Goal: Information Seeking & Learning: Learn about a topic

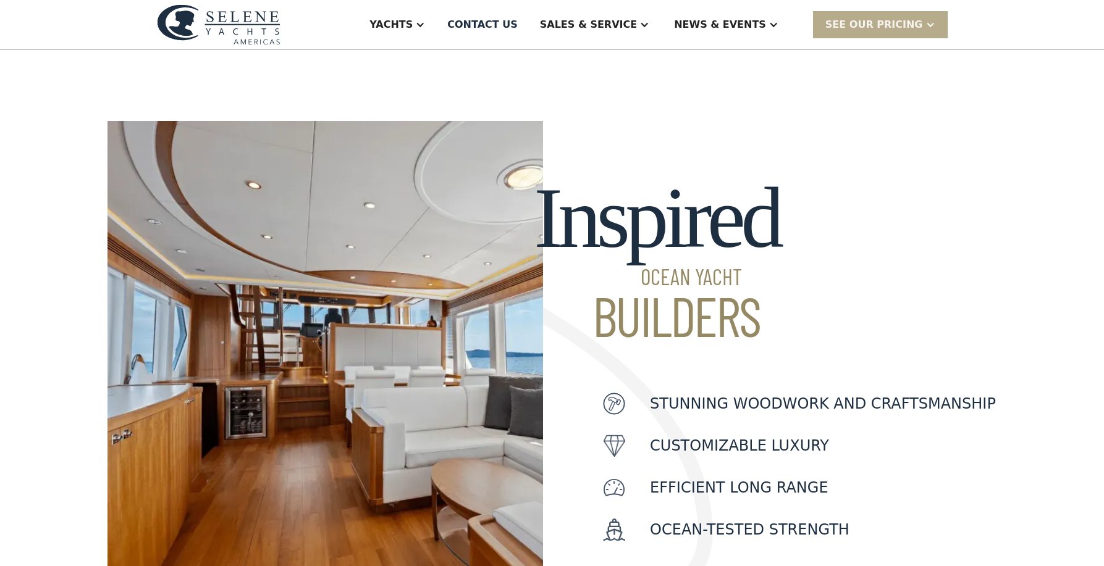
scroll to position [251, 0]
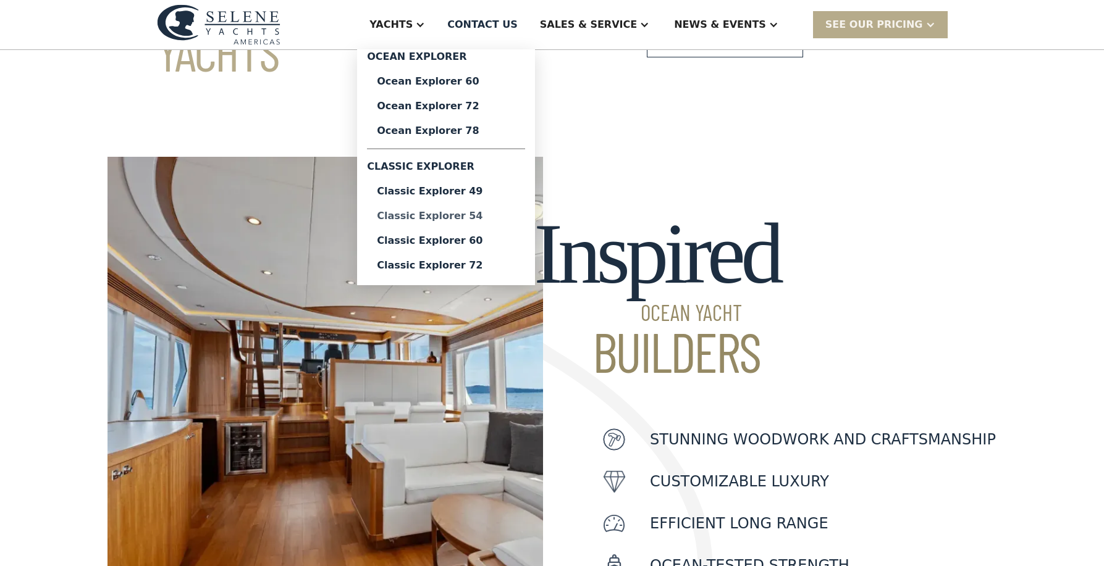
click at [459, 212] on div "Classic Explorer 54" at bounding box center [446, 216] width 138 height 10
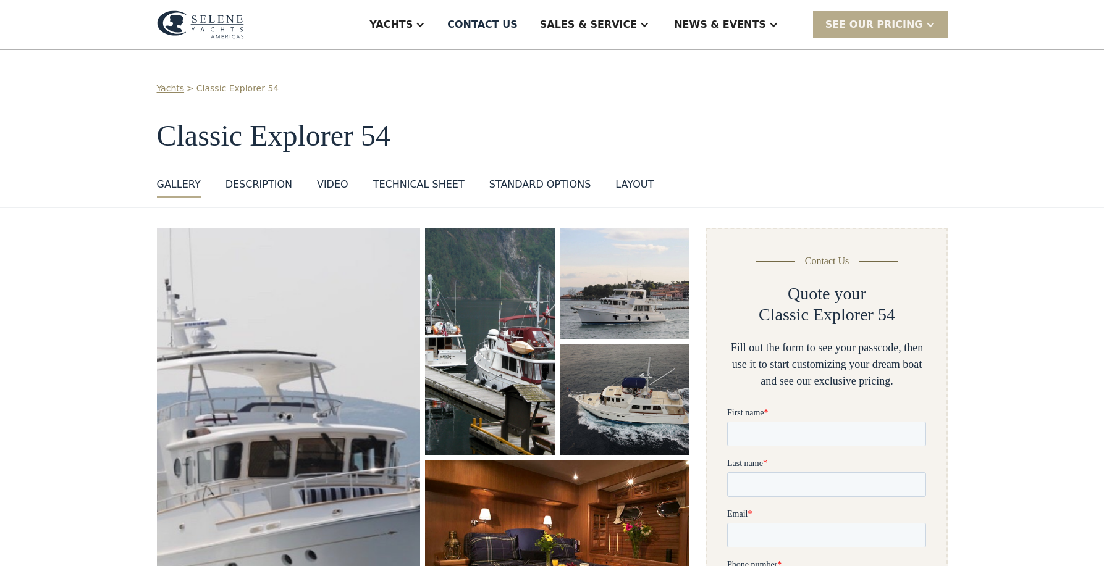
scroll to position [157, 0]
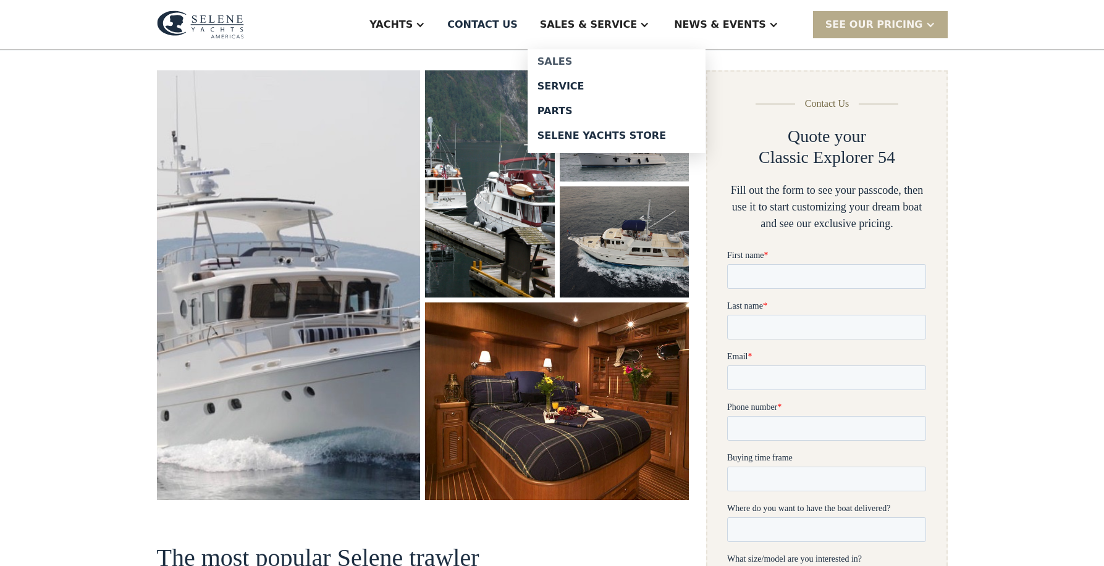
click at [603, 59] on div "Sales" at bounding box center [616, 62] width 158 height 10
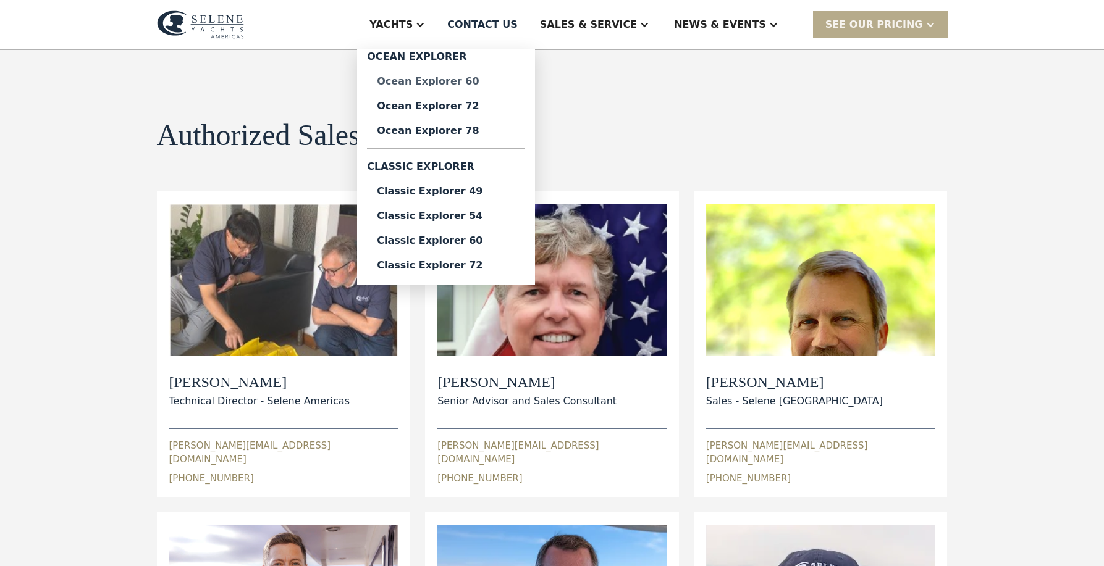
click at [471, 84] on div "Ocean Explorer 60" at bounding box center [446, 82] width 138 height 10
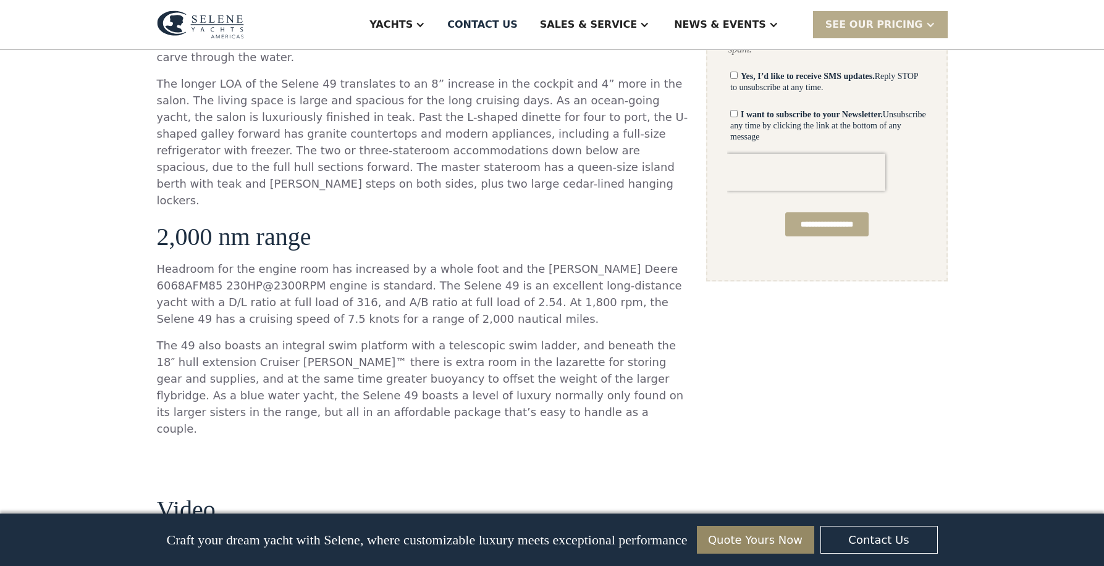
scroll to position [836, 0]
drag, startPoint x: 624, startPoint y: 255, endPoint x: 650, endPoint y: 252, distance: 26.1
click at [650, 261] on p "Headroom for the engine room has increased by a whole foot and the John Deere 6…" at bounding box center [423, 294] width 532 height 67
click at [559, 261] on p "Headroom for the engine room has increased by a whole foot and the John Deere 6…" at bounding box center [423, 294] width 532 height 67
click at [545, 261] on p "Headroom for the engine room has increased by a whole foot and the John Deere 6…" at bounding box center [423, 294] width 532 height 67
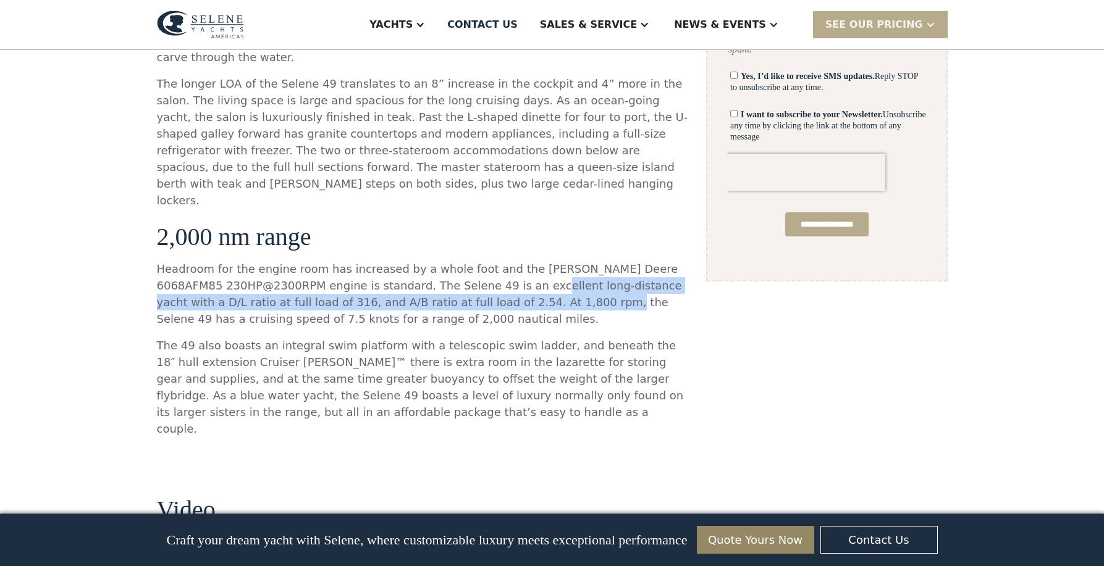
drag, startPoint x: 505, startPoint y: 256, endPoint x: 505, endPoint y: 269, distance: 13.0
click at [505, 269] on p "Headroom for the engine room has increased by a whole foot and the John Deere 6…" at bounding box center [423, 294] width 532 height 67
click at [456, 298] on div "An Efficient Ocean Trawler The Selene 49 is the next generation evolution of th…" at bounding box center [423, 145] width 532 height 604
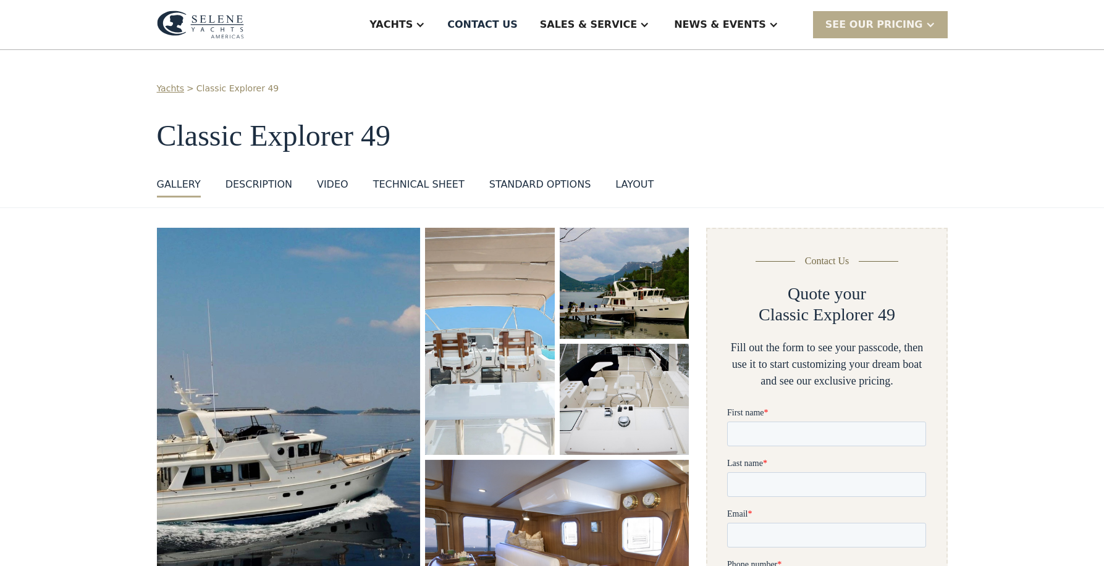
scroll to position [0, 0]
click at [612, 288] on img "open lightbox" at bounding box center [624, 283] width 135 height 116
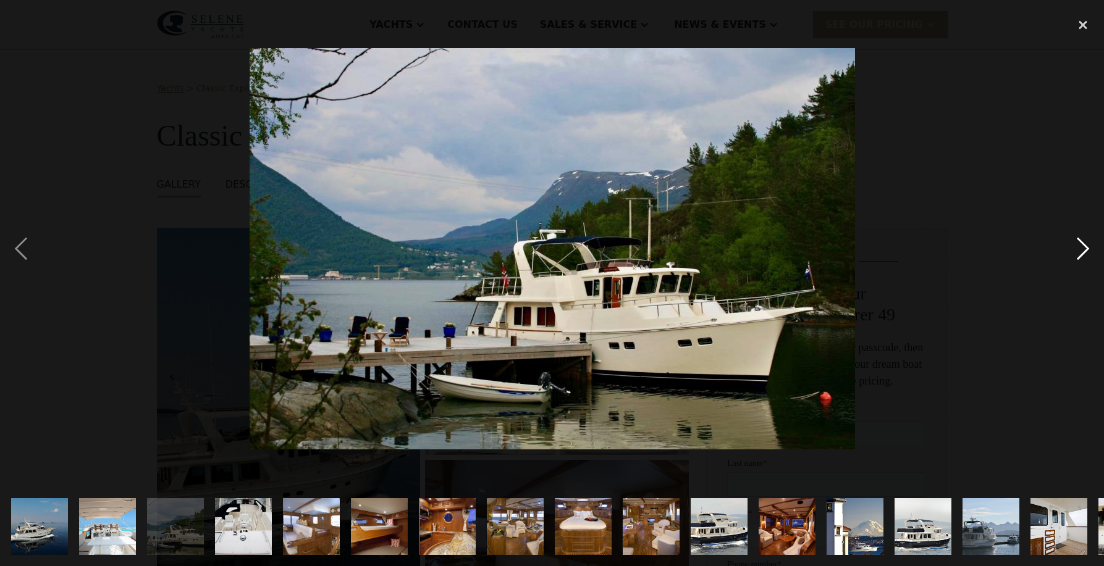
click at [1086, 253] on div "next image" at bounding box center [1083, 249] width 42 height 476
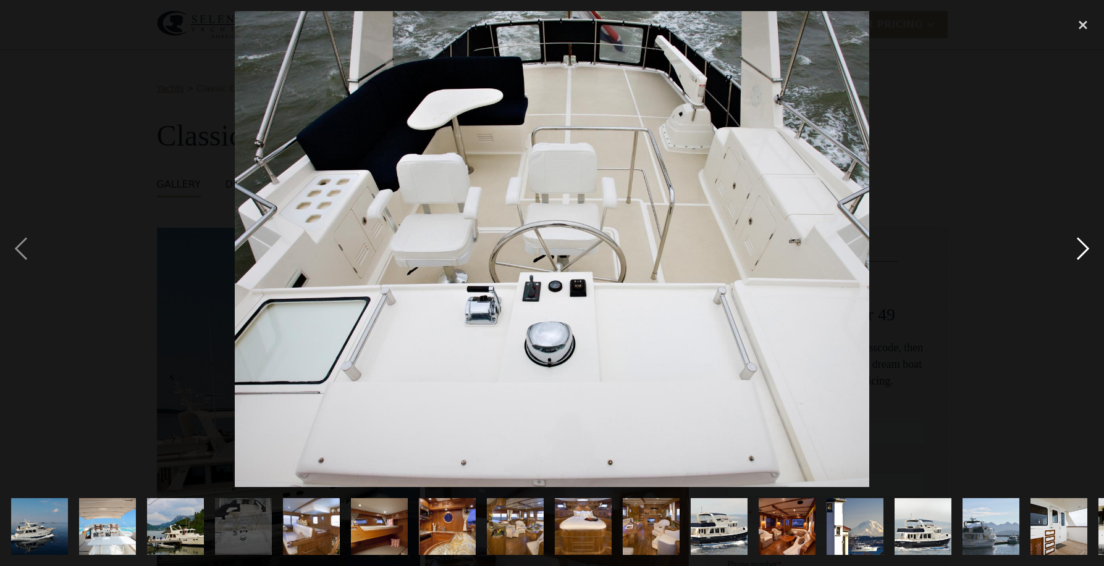
click at [1083, 247] on div "next image" at bounding box center [1083, 249] width 42 height 476
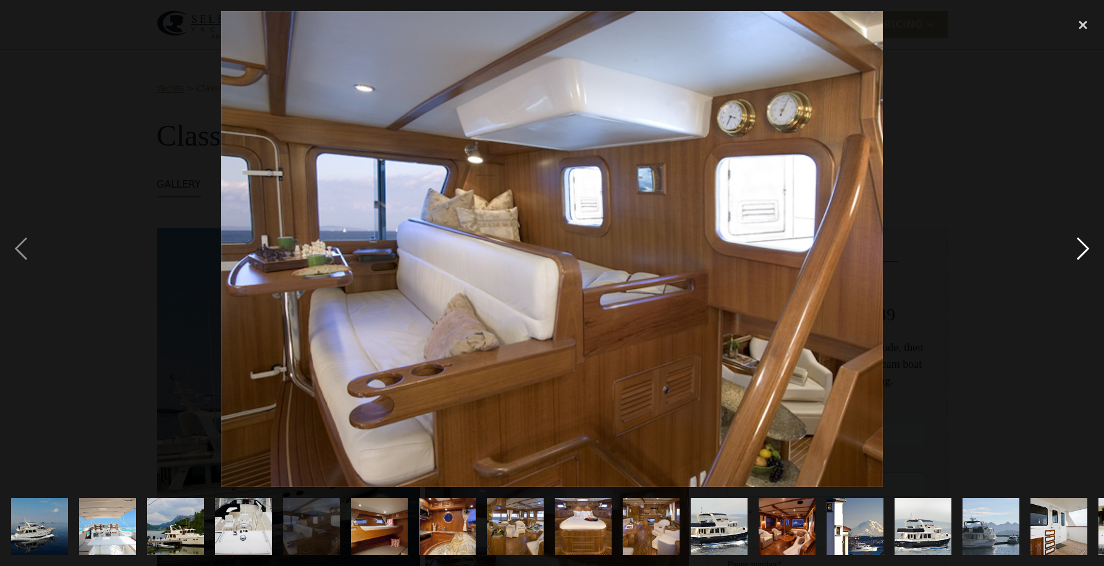
click at [1083, 246] on div "next image" at bounding box center [1083, 249] width 42 height 476
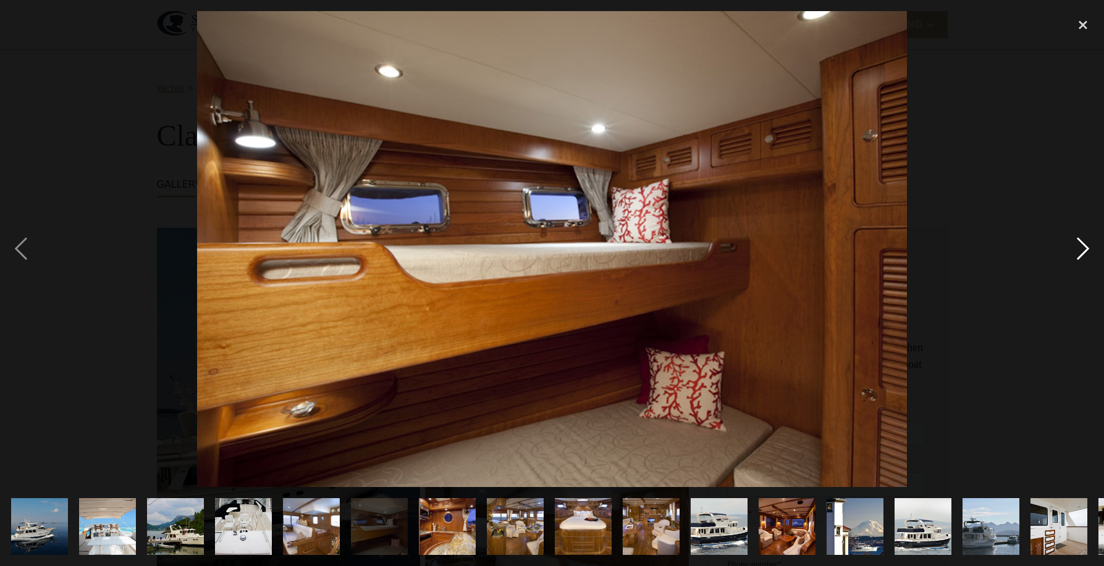
click at [1083, 246] on div "next image" at bounding box center [1083, 249] width 42 height 476
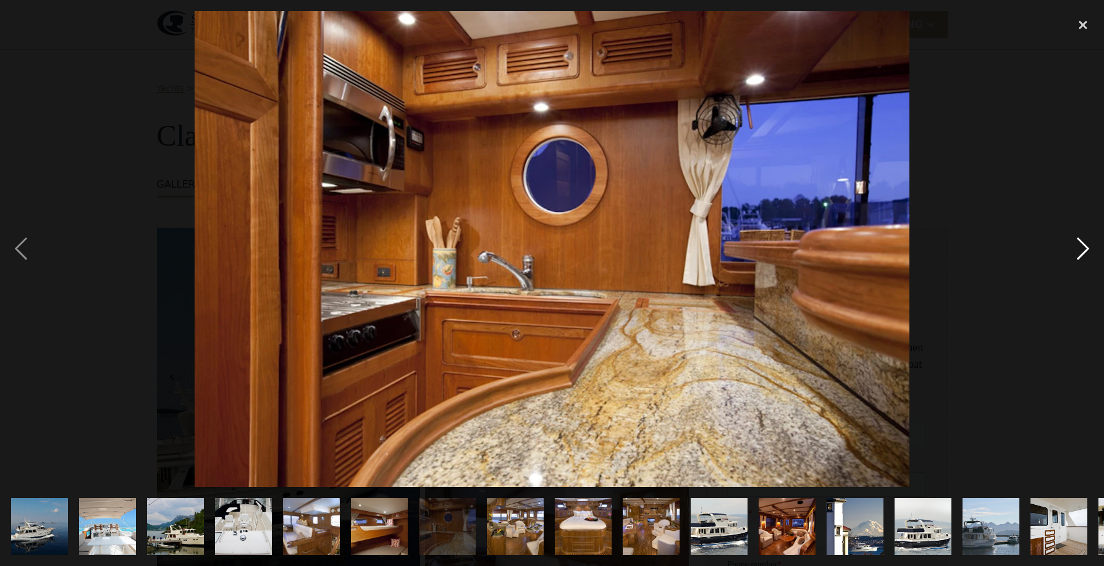
click at [1083, 247] on div "next image" at bounding box center [1083, 249] width 42 height 476
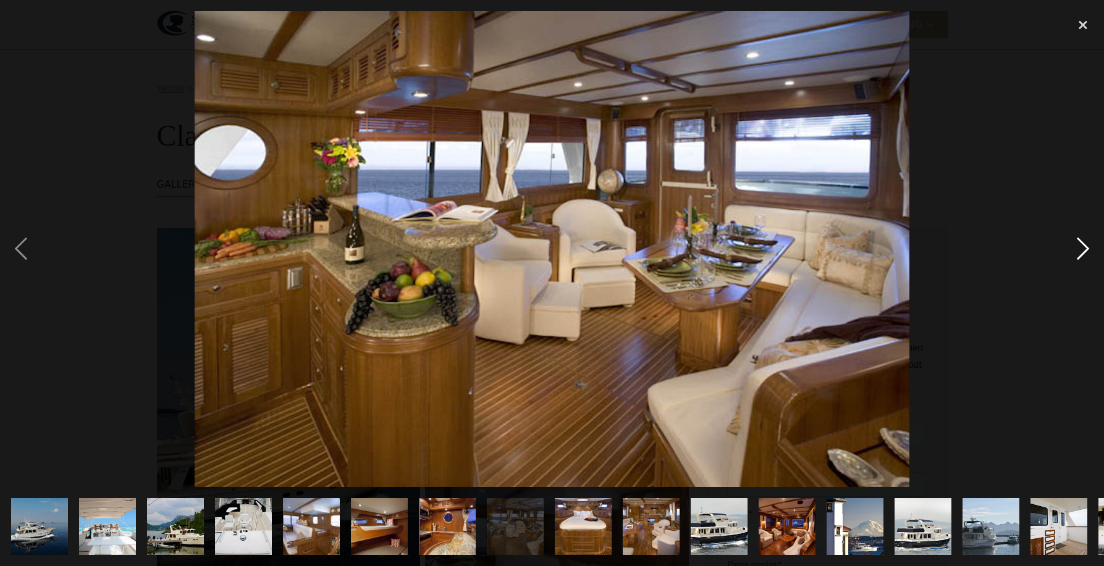
click at [1083, 247] on div "next image" at bounding box center [1083, 249] width 42 height 476
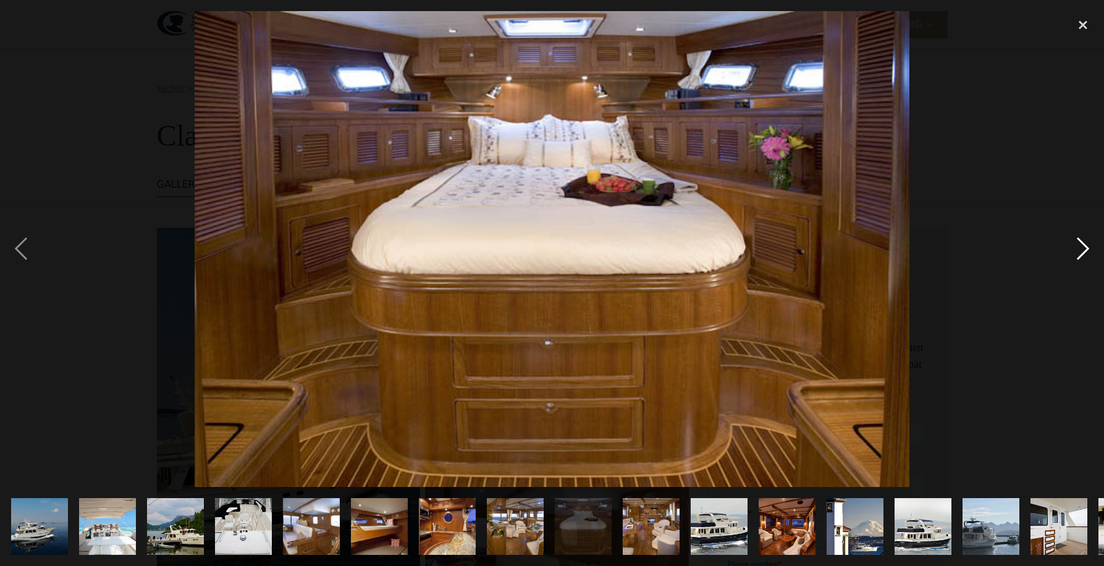
click at [1083, 246] on div "next image" at bounding box center [1083, 249] width 42 height 476
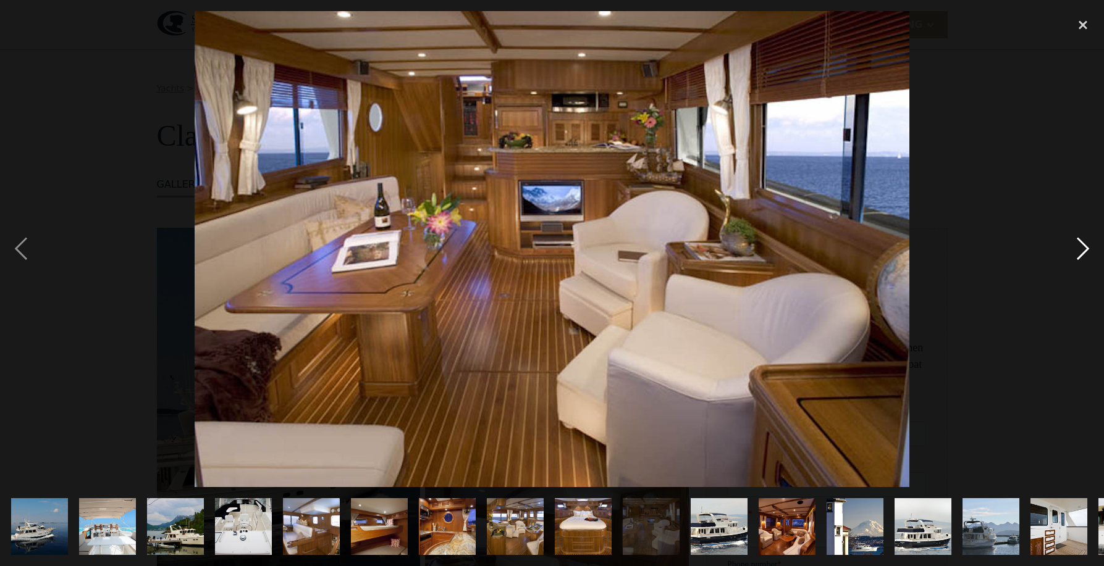
click at [1083, 247] on div "next image" at bounding box center [1083, 249] width 42 height 476
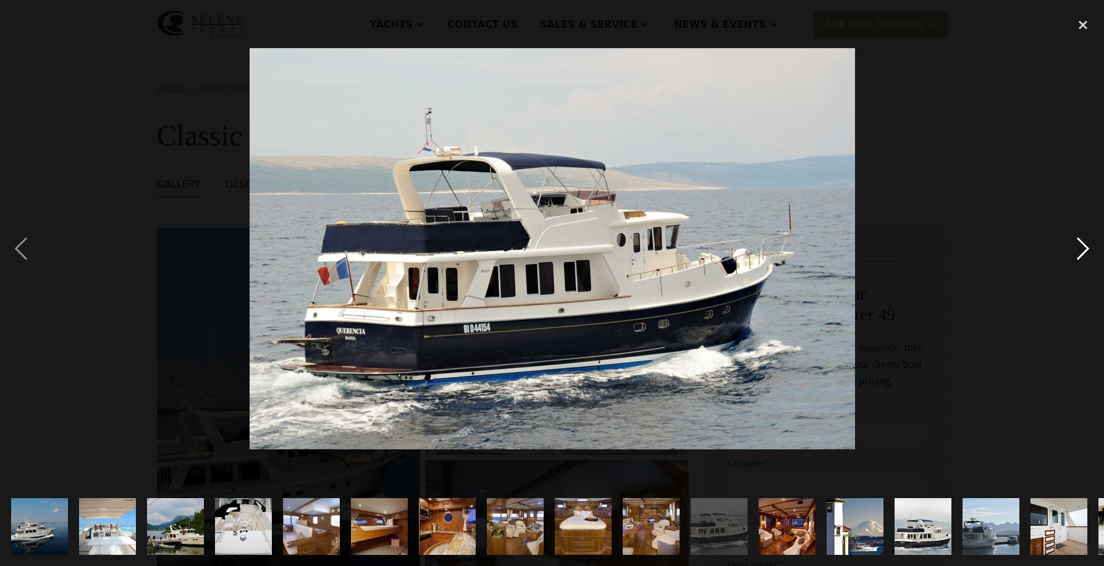
click at [1083, 247] on div "next image" at bounding box center [1083, 249] width 42 height 476
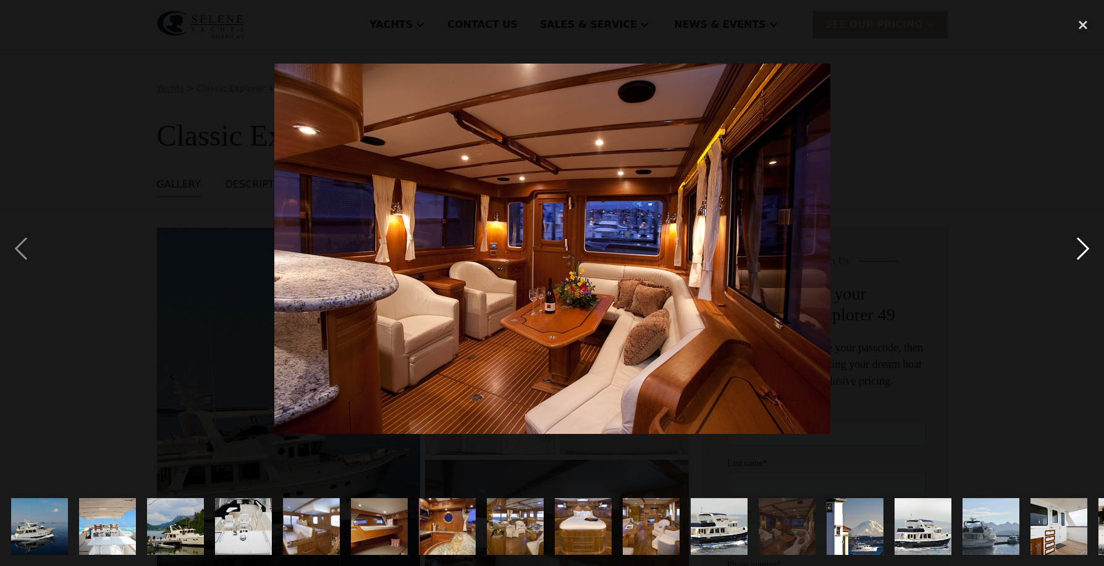
click at [1083, 247] on div "next image" at bounding box center [1083, 249] width 42 height 476
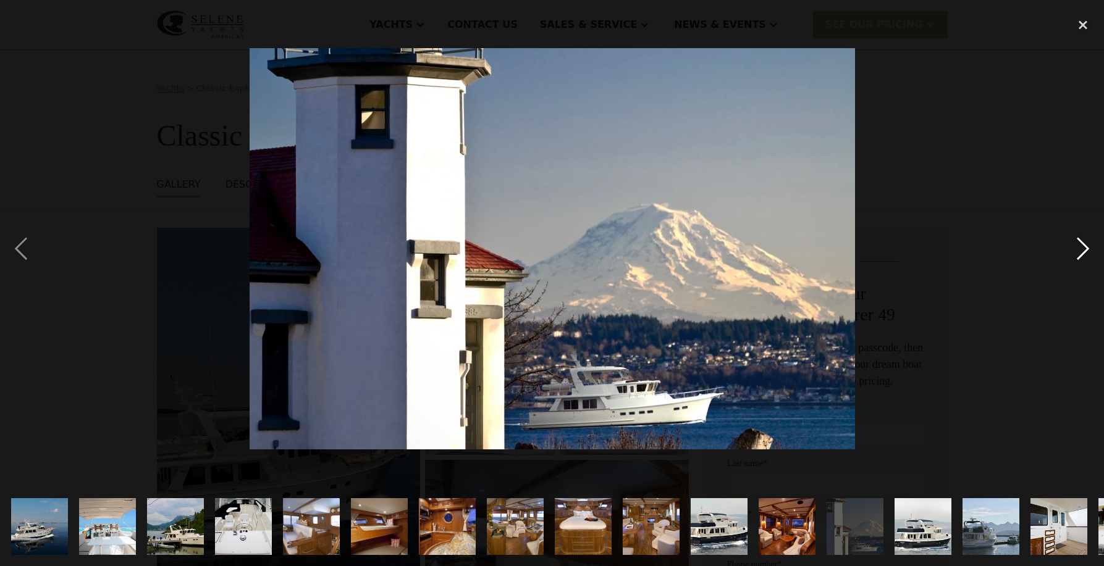
click at [1083, 247] on div "next image" at bounding box center [1083, 249] width 42 height 476
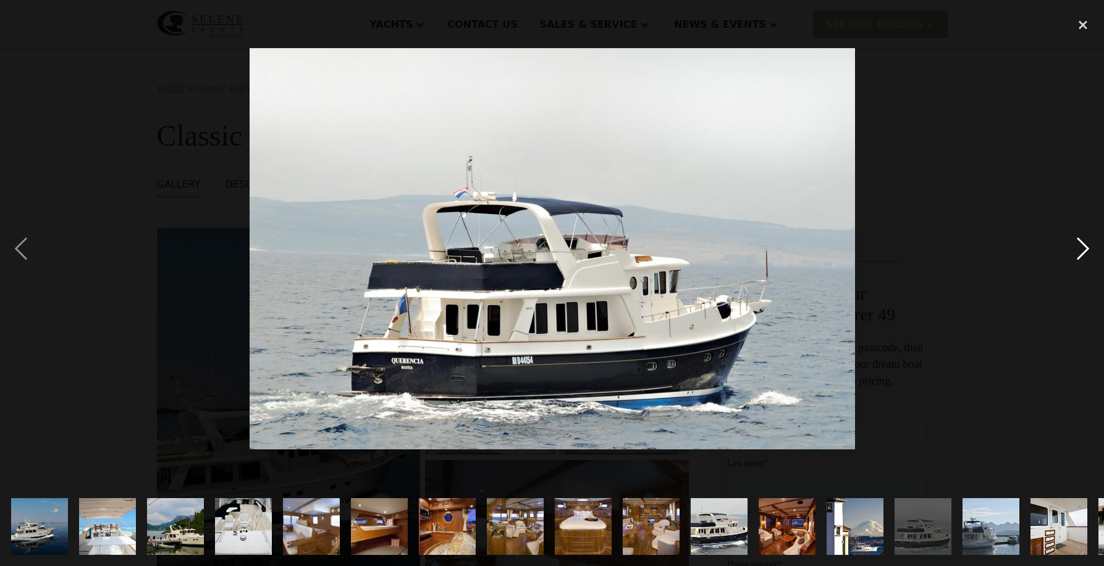
click at [1083, 247] on div "next image" at bounding box center [1083, 249] width 42 height 476
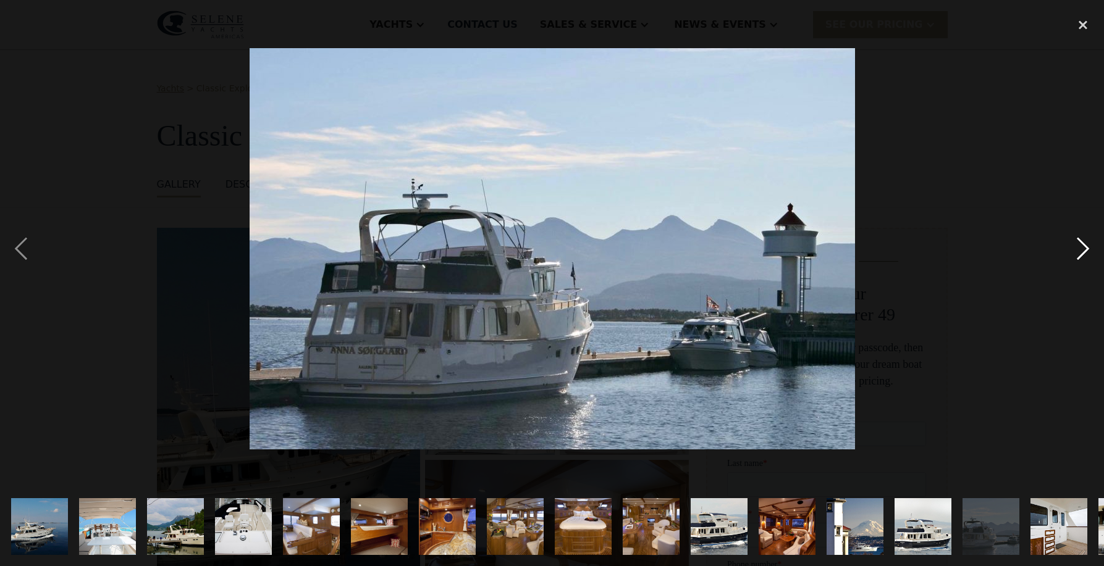
click at [1083, 247] on div "next image" at bounding box center [1083, 249] width 42 height 476
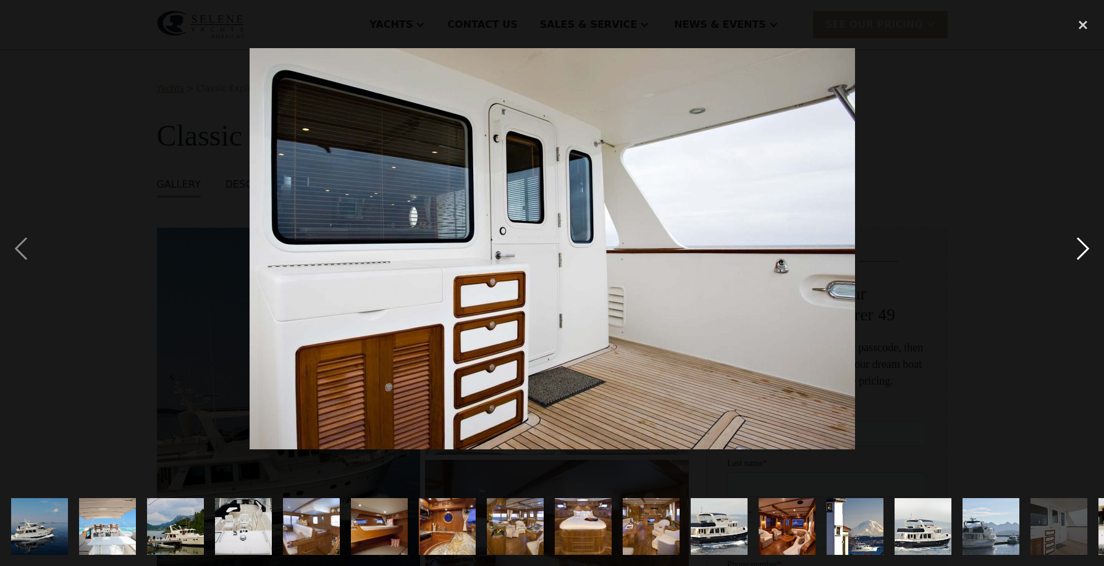
click at [1083, 246] on div "next image" at bounding box center [1083, 249] width 42 height 476
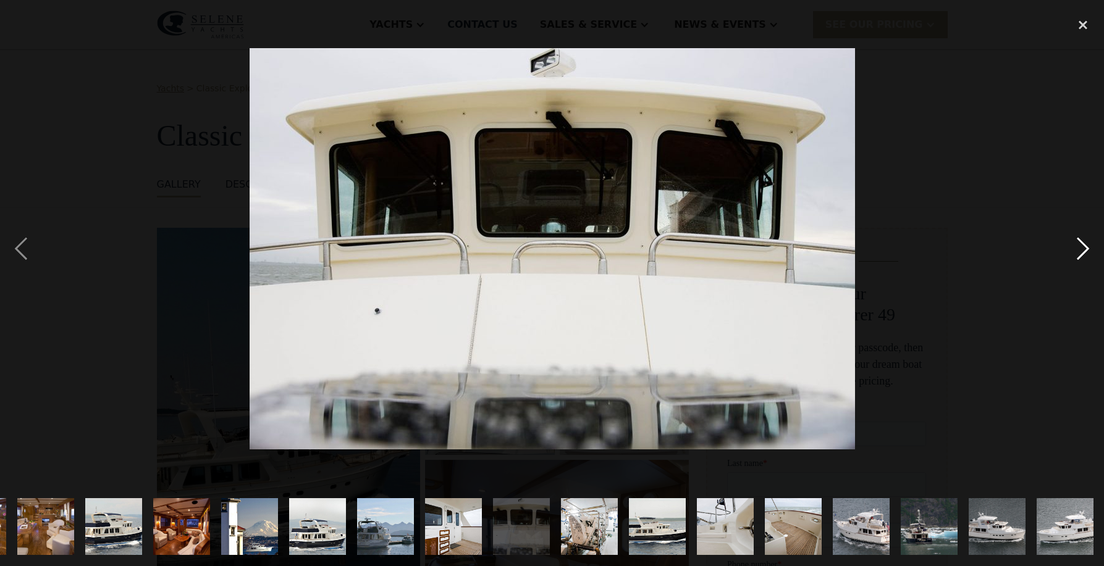
scroll to position [0, 606]
click at [1083, 247] on div "next image" at bounding box center [1083, 249] width 42 height 476
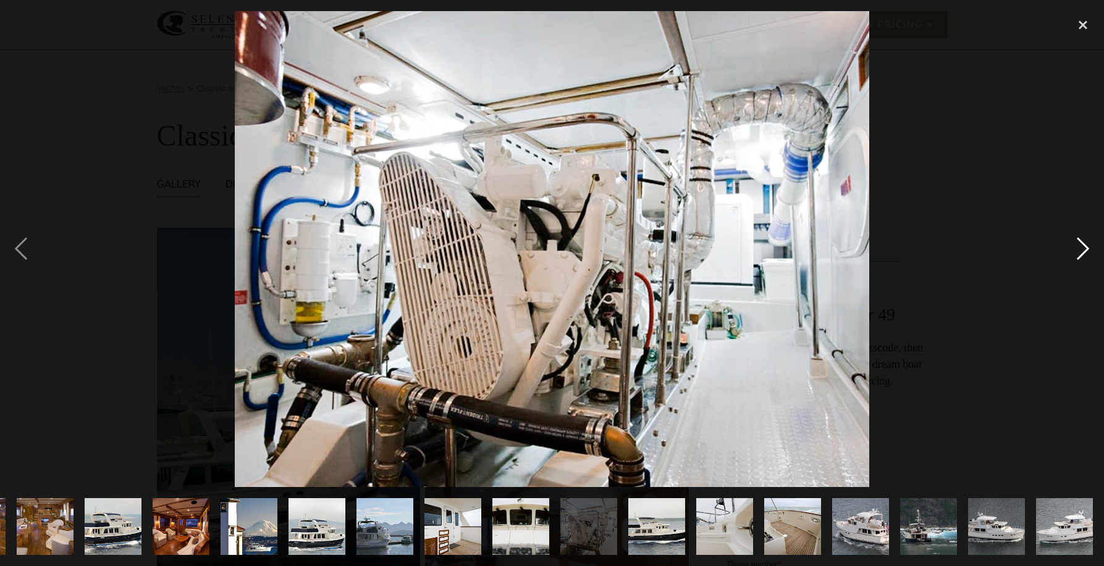
click at [1083, 248] on div "next image" at bounding box center [1083, 249] width 42 height 476
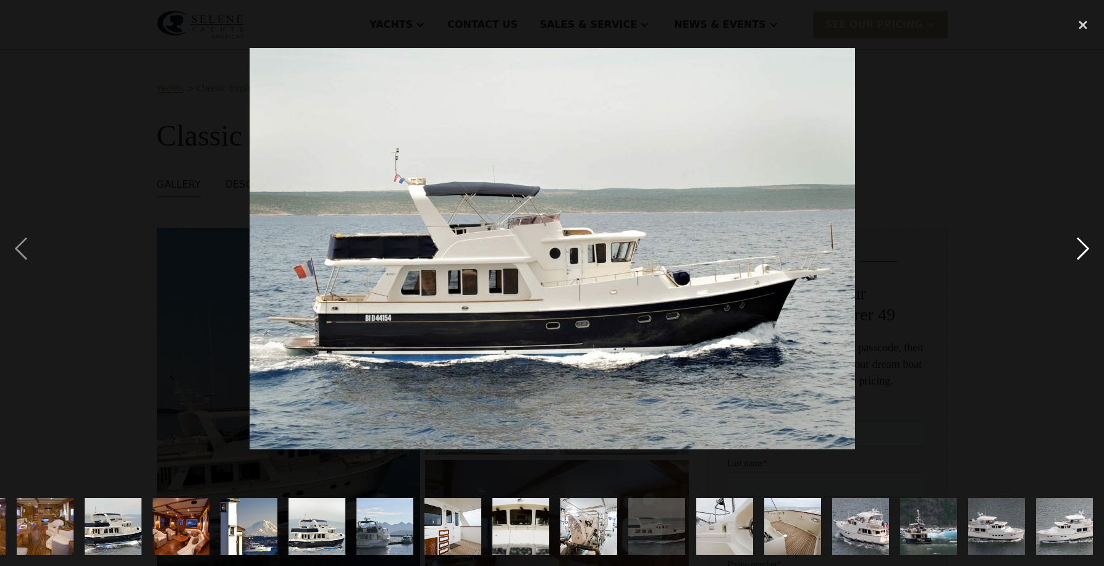
click at [1083, 249] on div "next image" at bounding box center [1083, 249] width 42 height 476
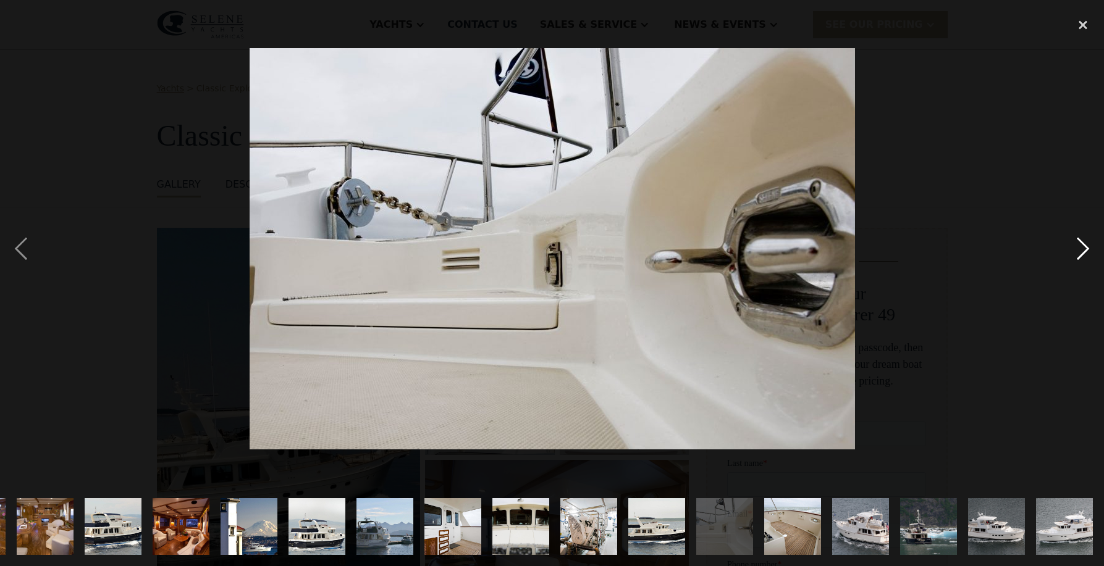
click at [1083, 249] on div "next image" at bounding box center [1083, 249] width 42 height 476
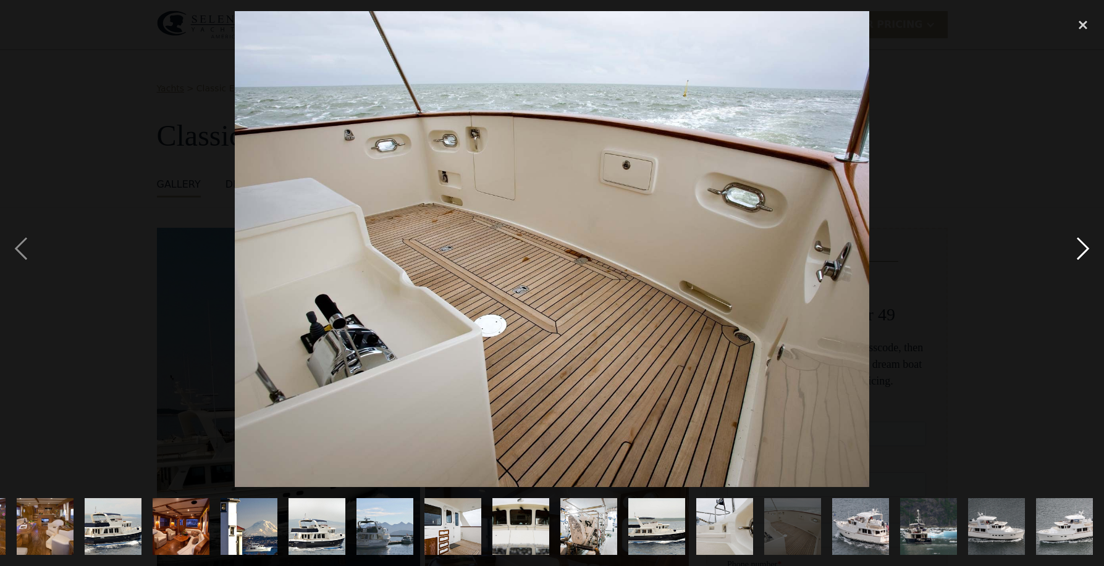
click at [1083, 250] on div "next image" at bounding box center [1083, 249] width 42 height 476
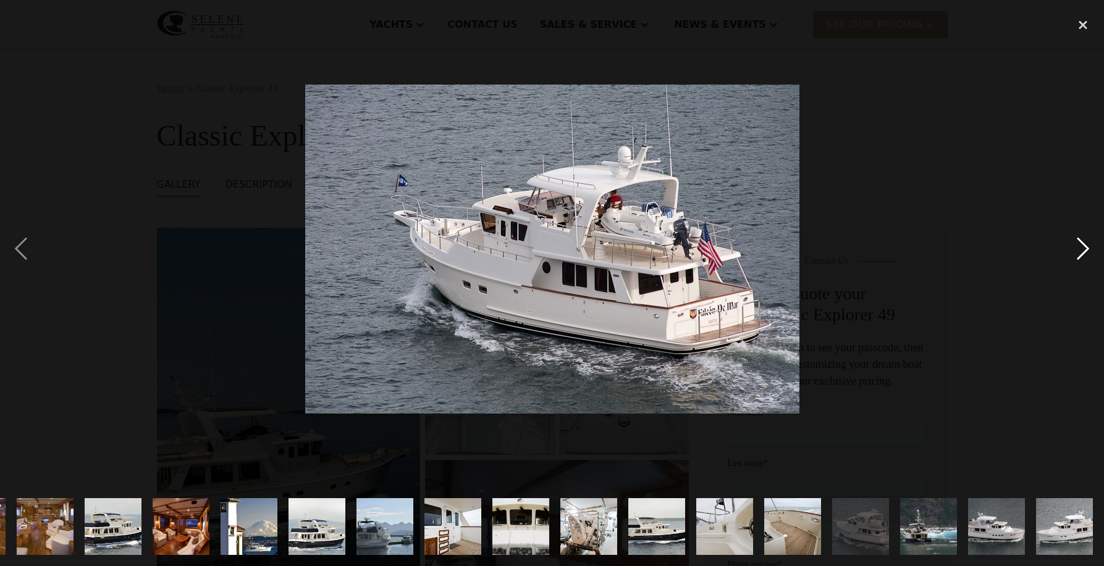
click at [1083, 258] on div "next image" at bounding box center [1083, 249] width 42 height 476
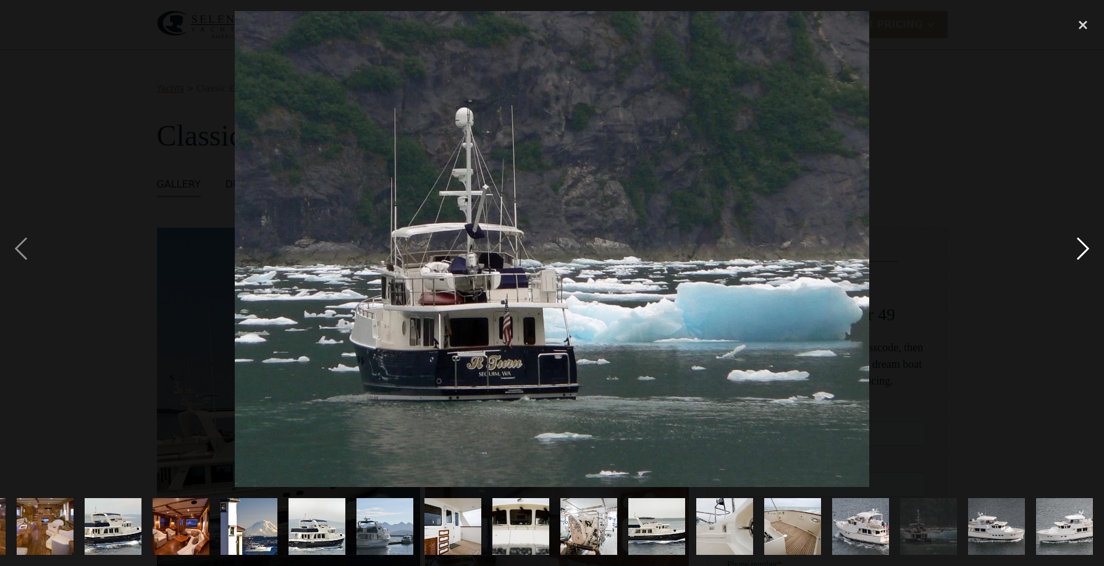
click at [1082, 257] on div "next image" at bounding box center [1083, 249] width 42 height 476
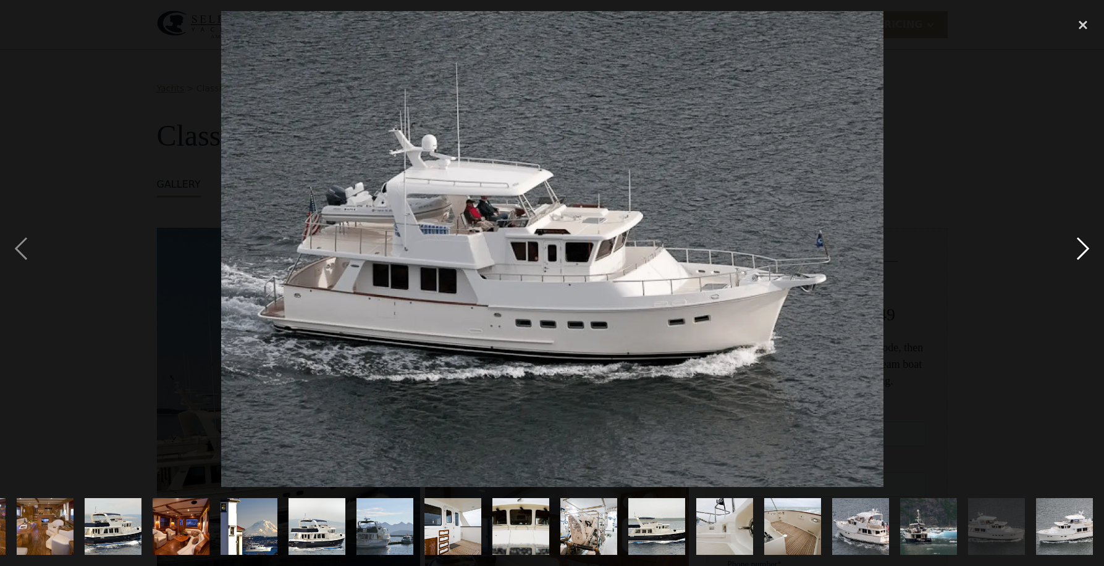
click at [1082, 256] on div "next image" at bounding box center [1083, 249] width 42 height 476
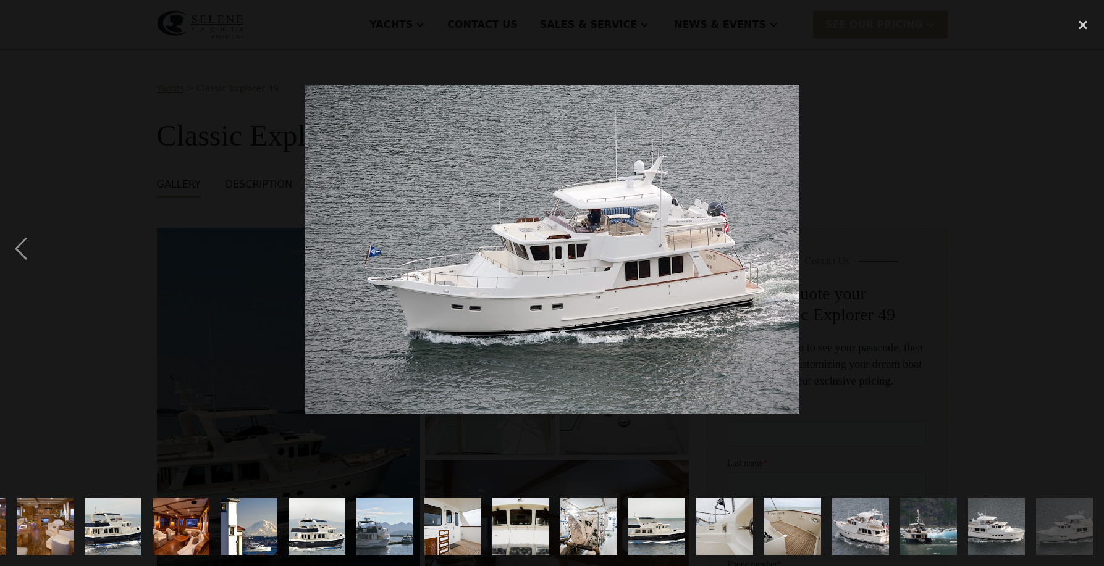
click at [1082, 256] on div "next image" at bounding box center [1083, 249] width 42 height 476
click at [1080, 25] on div "close lightbox" at bounding box center [1083, 24] width 42 height 27
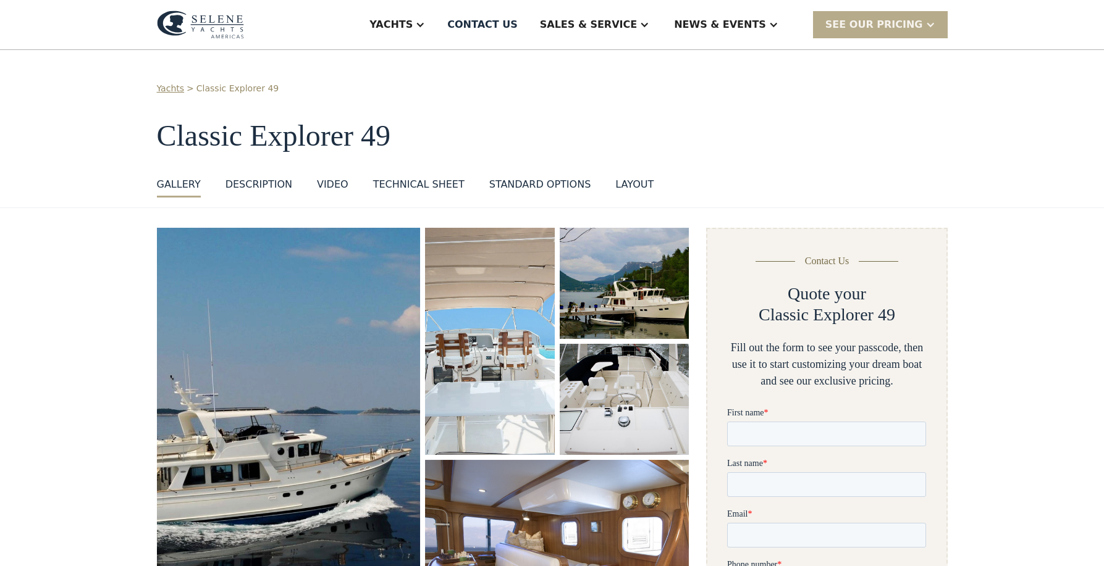
scroll to position [-1, 0]
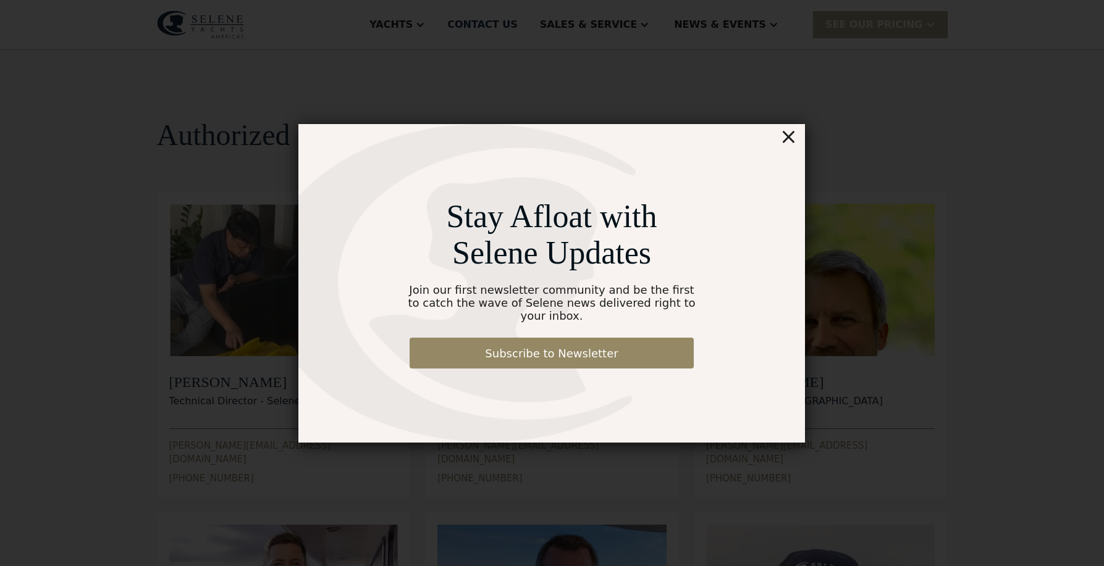
click at [786, 142] on div "×" at bounding box center [788, 136] width 18 height 25
